Goal: Navigation & Orientation: Find specific page/section

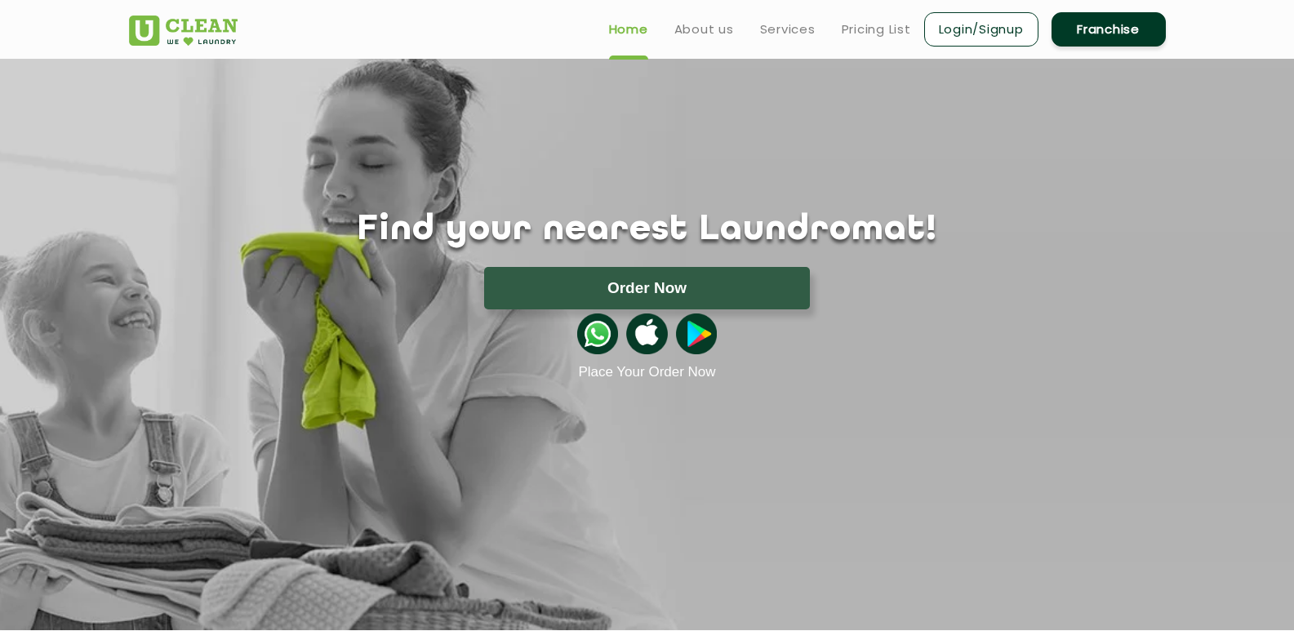
click at [1105, 30] on link "Franchise" at bounding box center [1109, 29] width 114 height 34
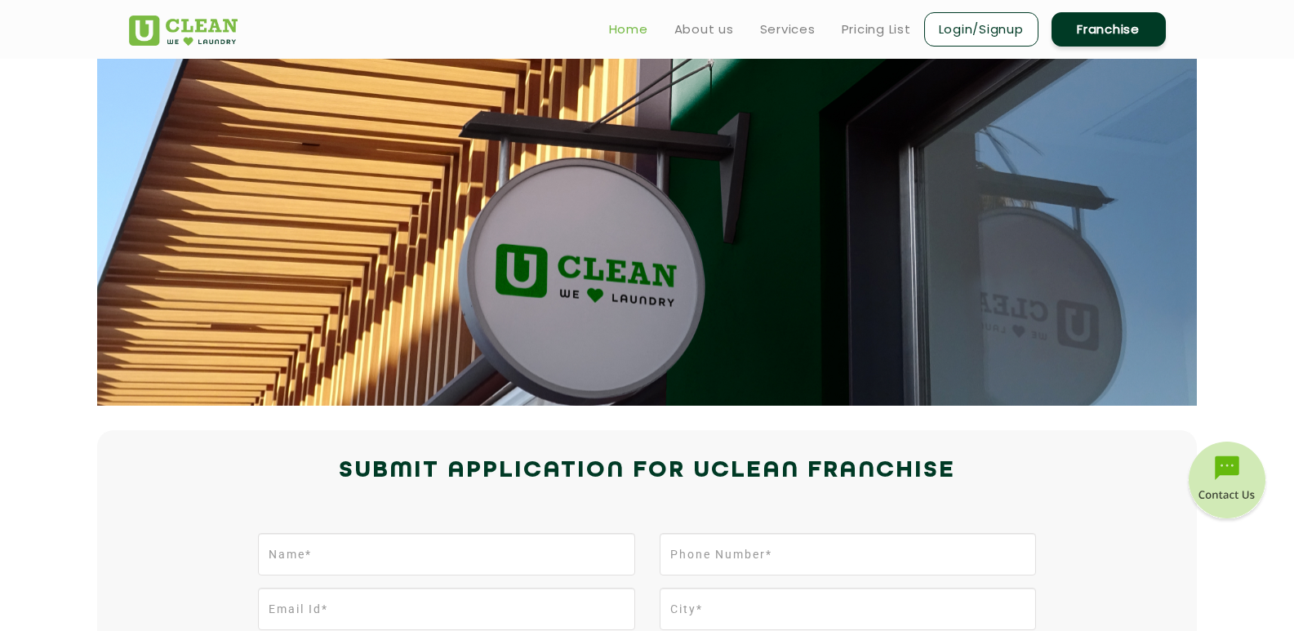
click at [632, 23] on link "Home" at bounding box center [628, 30] width 39 height 20
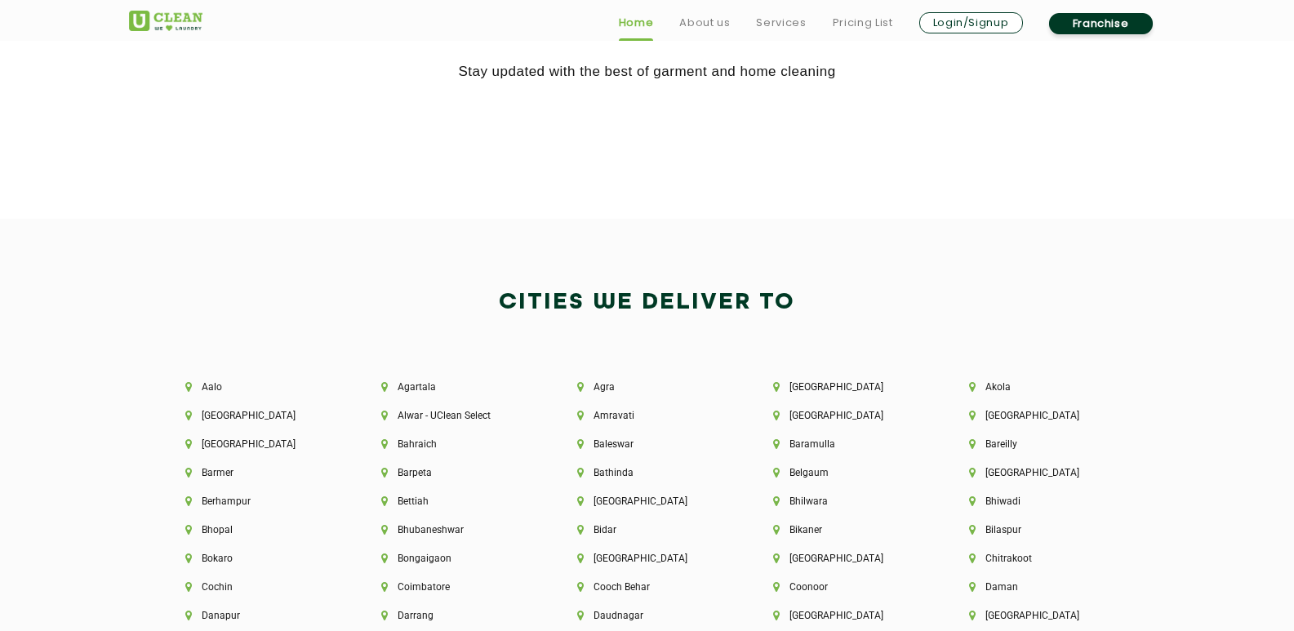
scroll to position [3512, 0]
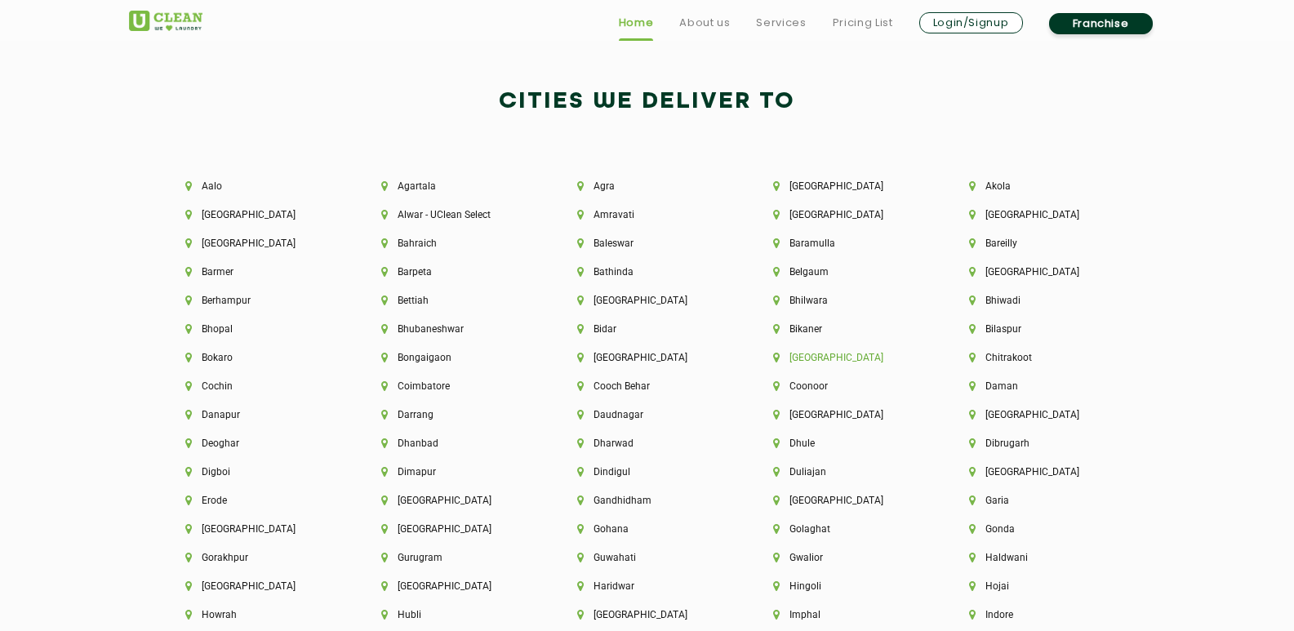
click at [818, 356] on li "[GEOGRAPHIC_DATA]" at bounding box center [843, 357] width 140 height 11
